Goal: Navigation & Orientation: Find specific page/section

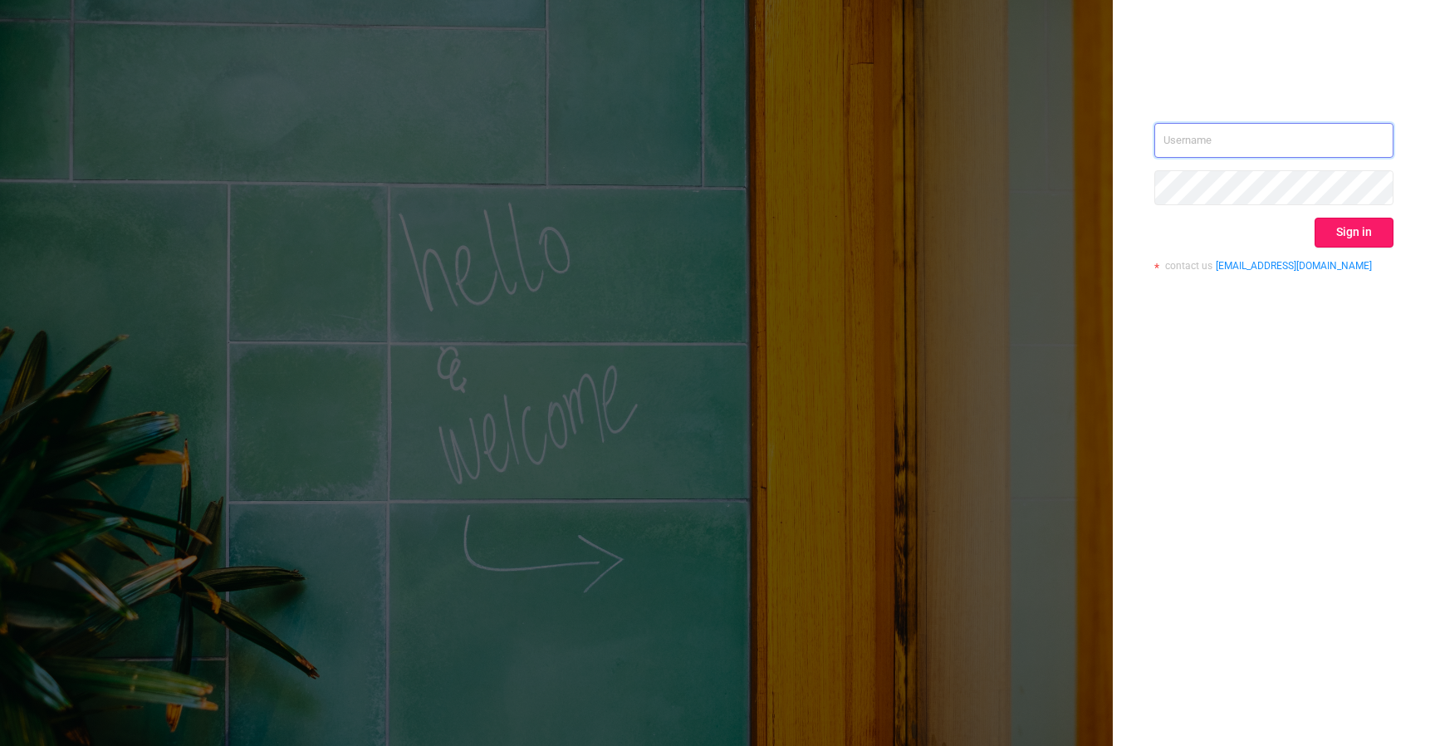
type input "[EMAIL_ADDRESS][DOMAIN_NAME]"
click at [1355, 240] on button "Sign in" at bounding box center [1354, 233] width 79 height 30
